Goal: Transaction & Acquisition: Subscribe to service/newsletter

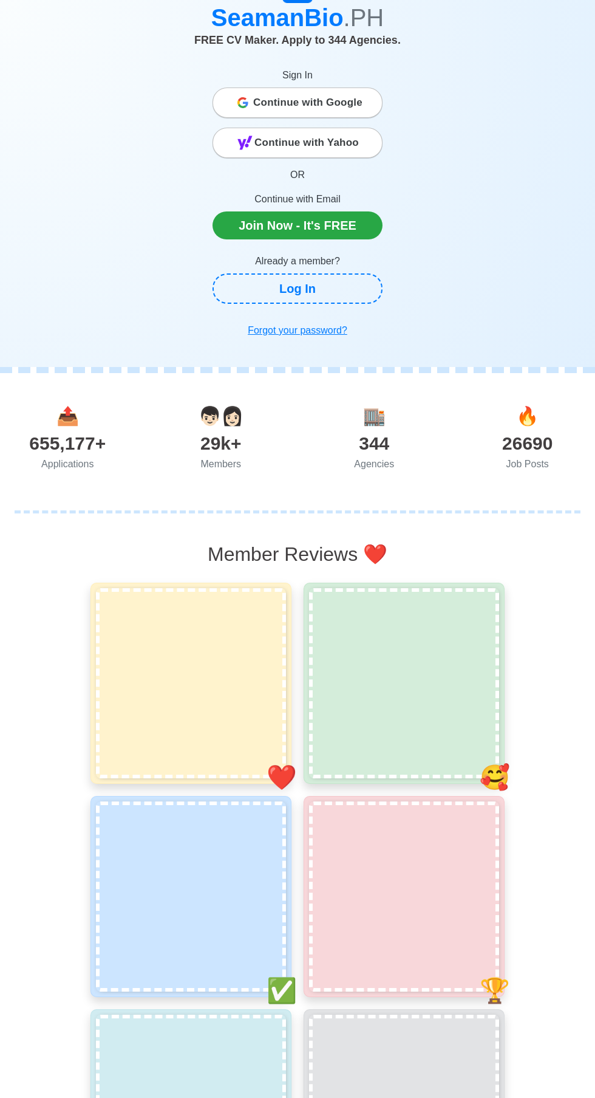
scroll to position [57, 0]
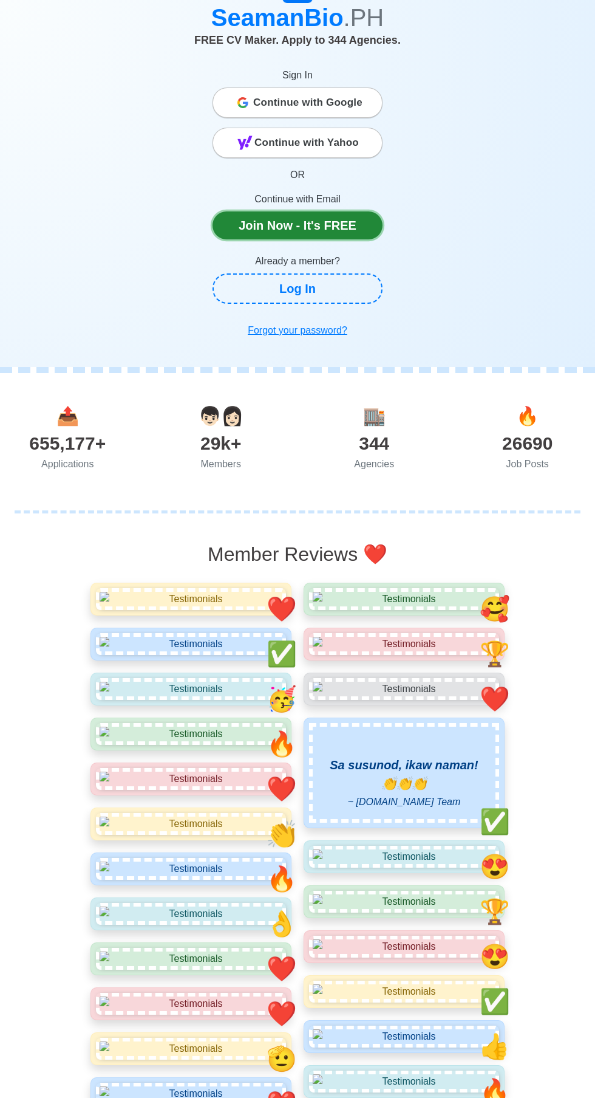
click at [351, 230] on link "Join Now - It's FREE" at bounding box center [298, 225] width 170 height 28
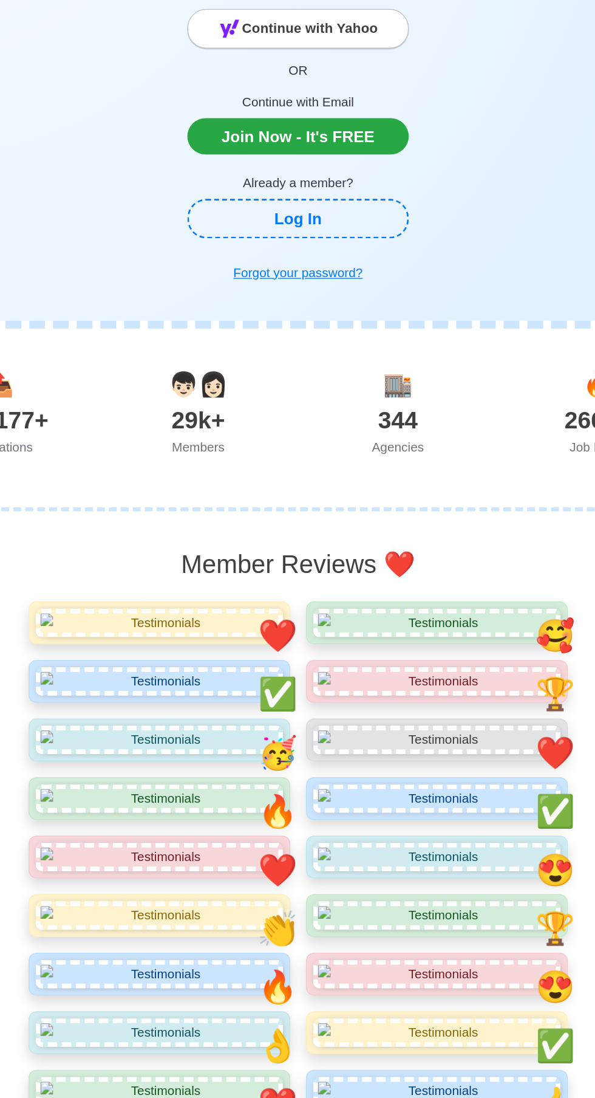
scroll to position [57, 0]
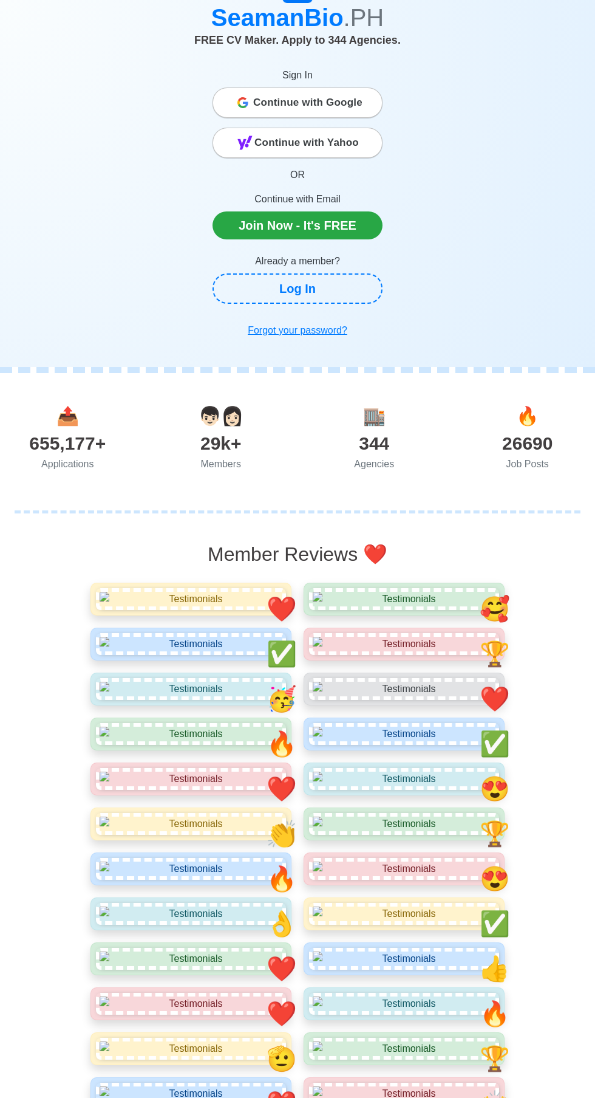
click at [424, 790] on img at bounding box center [404, 779] width 190 height 22
click at [380, 745] on img at bounding box center [404, 734] width 190 height 22
click at [386, 700] on img at bounding box center [404, 689] width 190 height 22
click at [463, 655] on img at bounding box center [404, 644] width 190 height 22
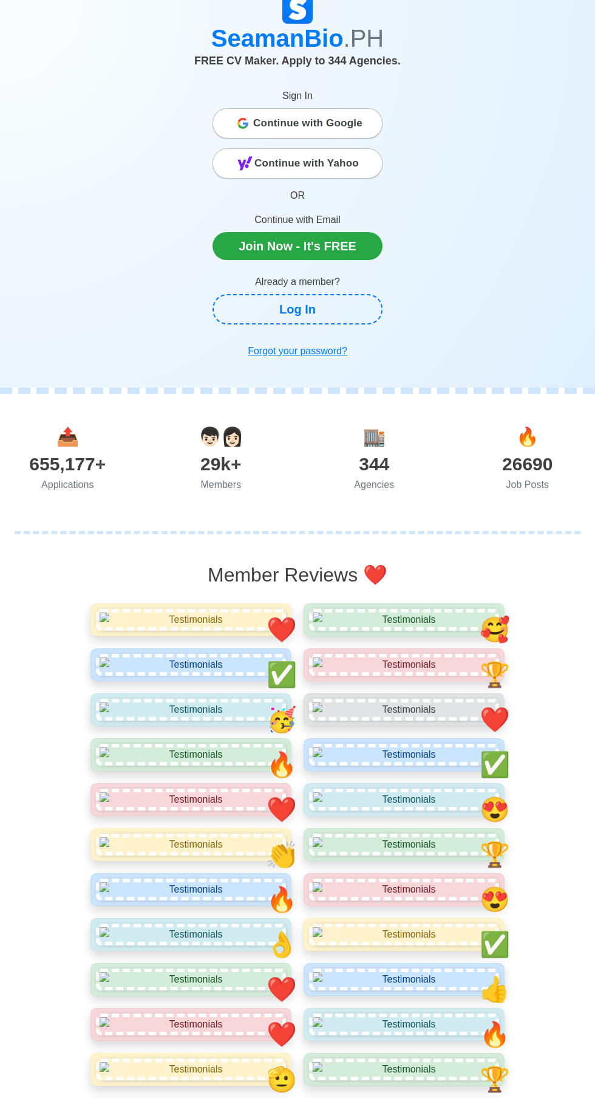
scroll to position [35, 0]
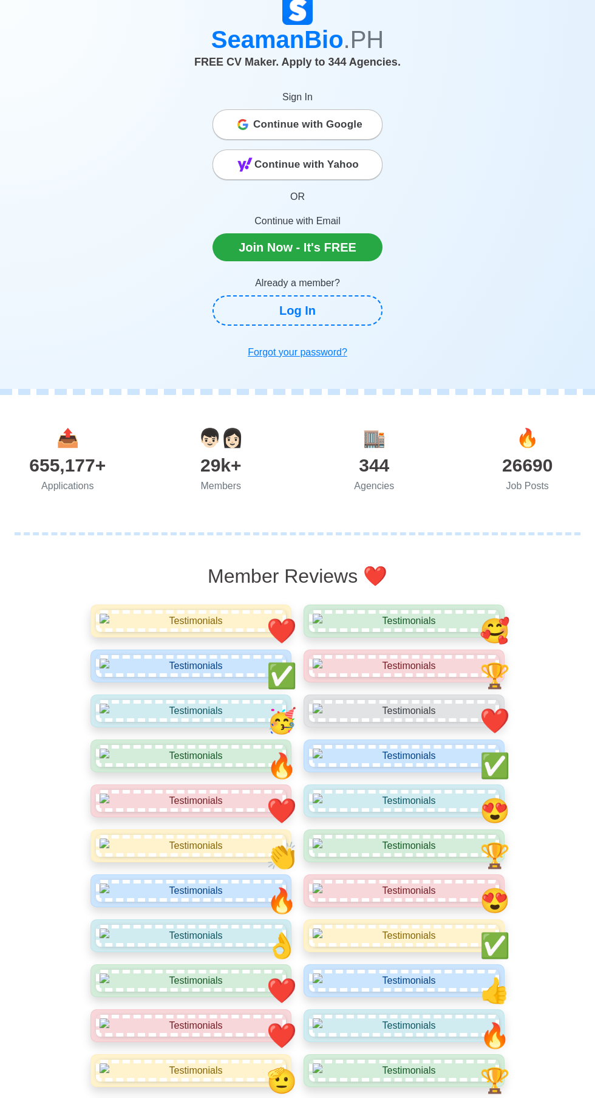
click at [158, 637] on div "❤️" at bounding box center [191, 621] width 201 height 33
click at [275, 570] on h2 "Member Reviews ❤️" at bounding box center [297, 575] width 419 height 23
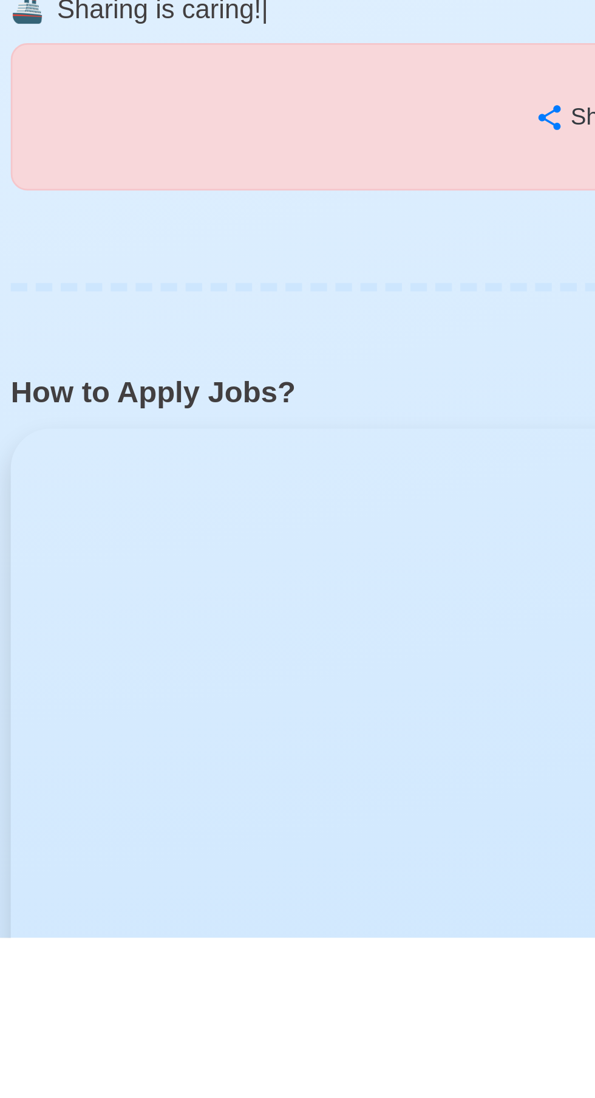
scroll to position [1815, 0]
